Goal: Transaction & Acquisition: Purchase product/service

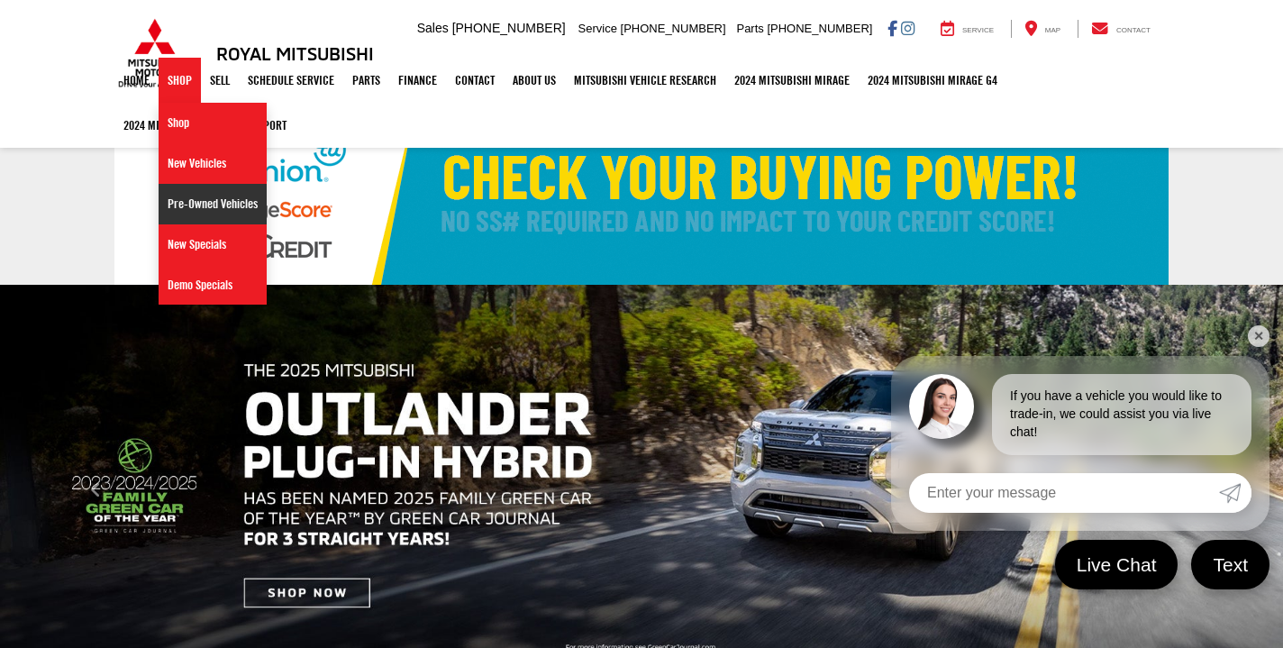
click at [182, 198] on link "Pre-Owned Vehicles" at bounding box center [213, 204] width 108 height 41
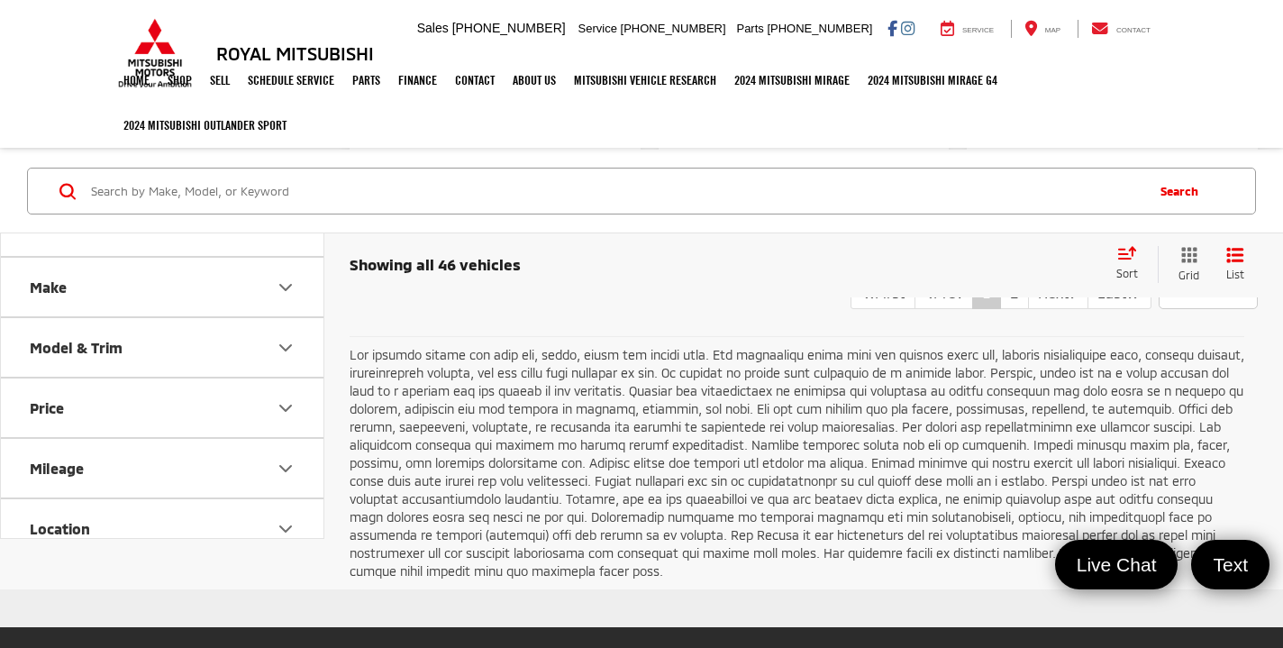
scroll to position [6306, 0]
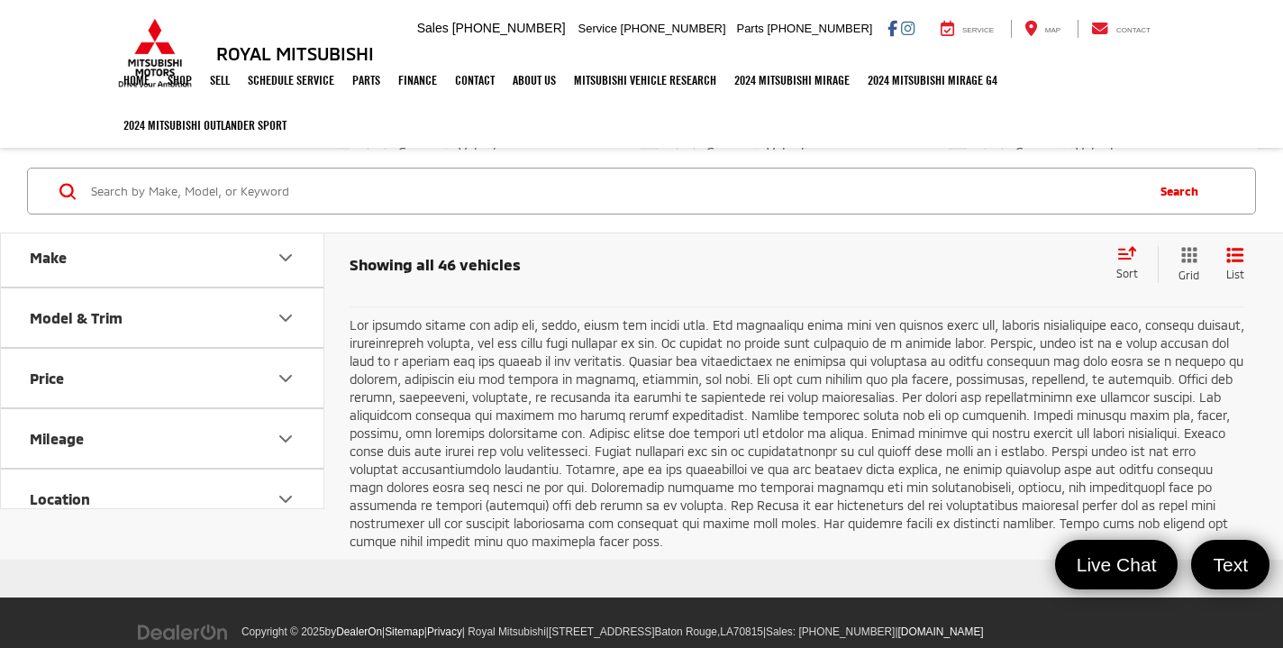
click at [1000, 279] on link "2" at bounding box center [1014, 263] width 29 height 32
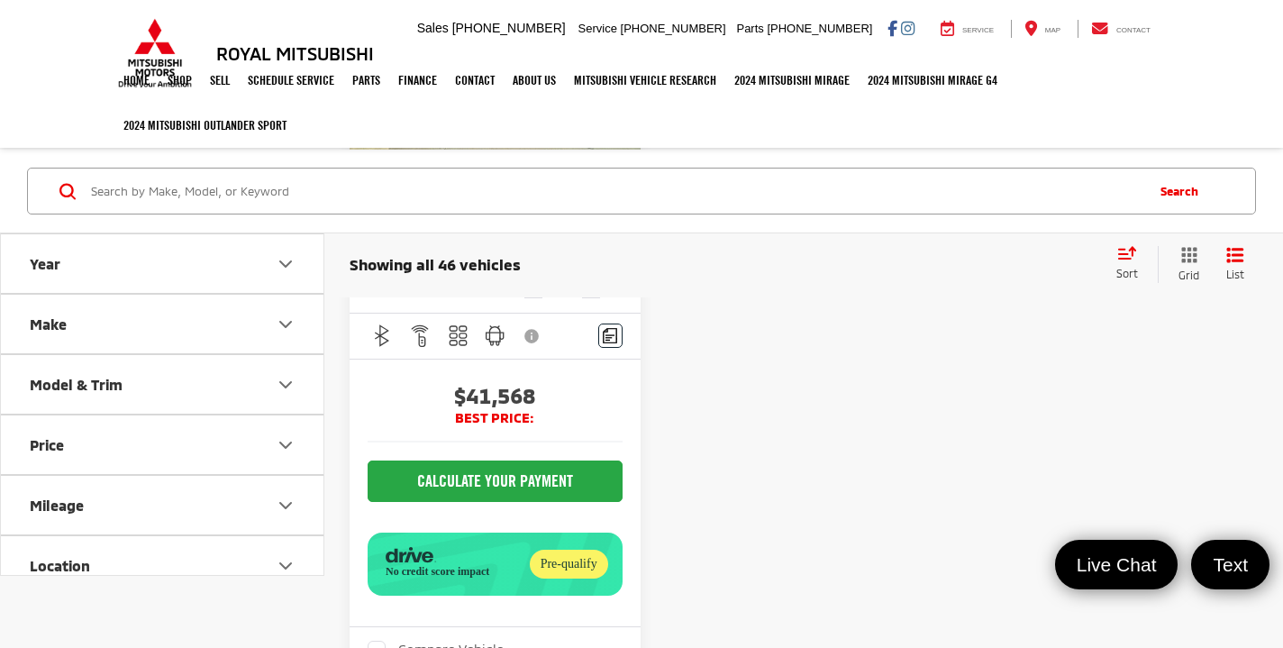
scroll to position [5802, 0]
